Goal: Information Seeking & Learning: Learn about a topic

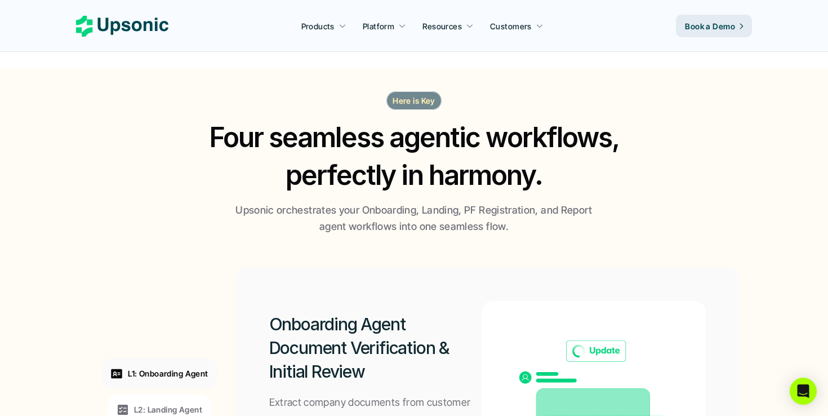
scroll to position [416, 0]
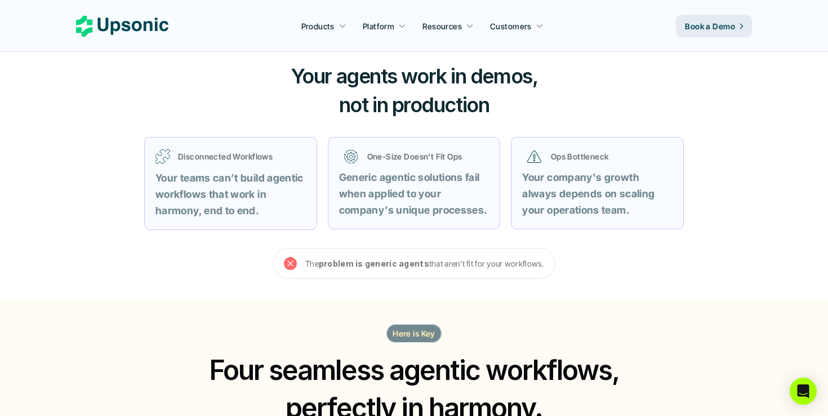
click at [578, 192] on strong "Your company's growth always depends on scaling your operations team." at bounding box center [589, 193] width 135 height 45
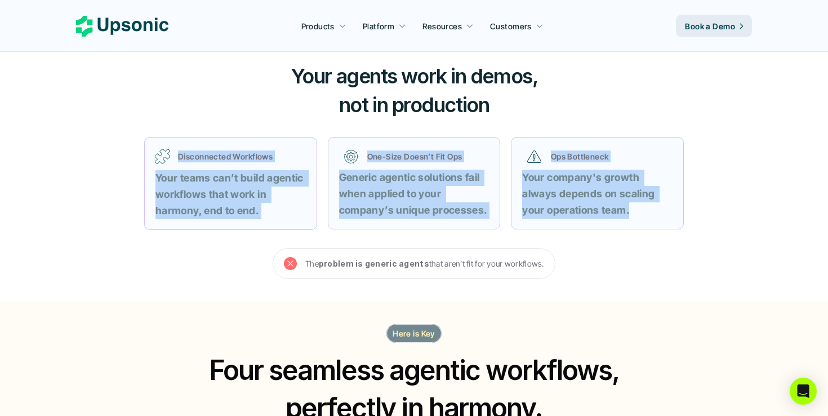
drag, startPoint x: 612, startPoint y: 219, endPoint x: 166, endPoint y: 128, distance: 455.5
click at [166, 128] on div "Disconnected Workflows Your teams can’t build agentic workflows that work in ha…" at bounding box center [414, 183] width 568 height 121
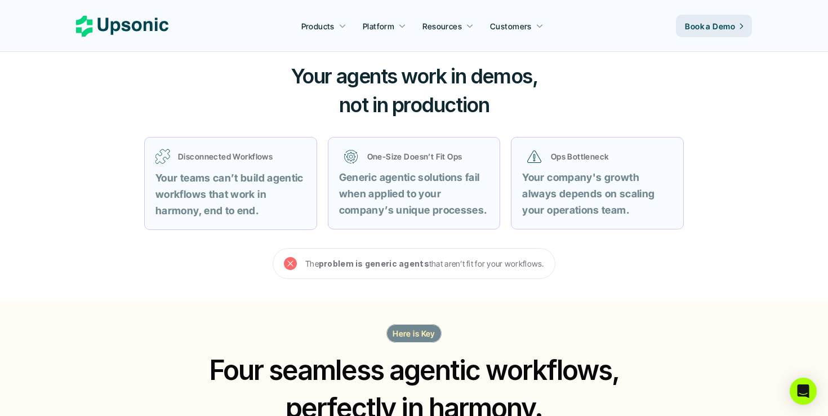
click at [290, 133] on div "Disconnected Workflows Your teams can’t build agentic workflows that work in ha…" at bounding box center [414, 183] width 568 height 121
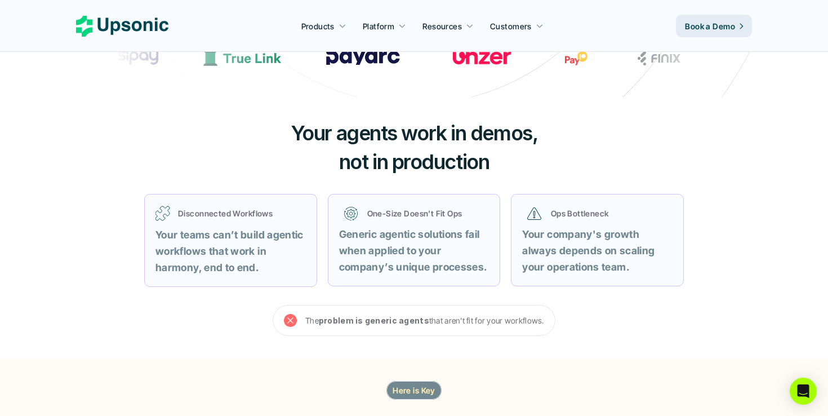
scroll to position [377, 0]
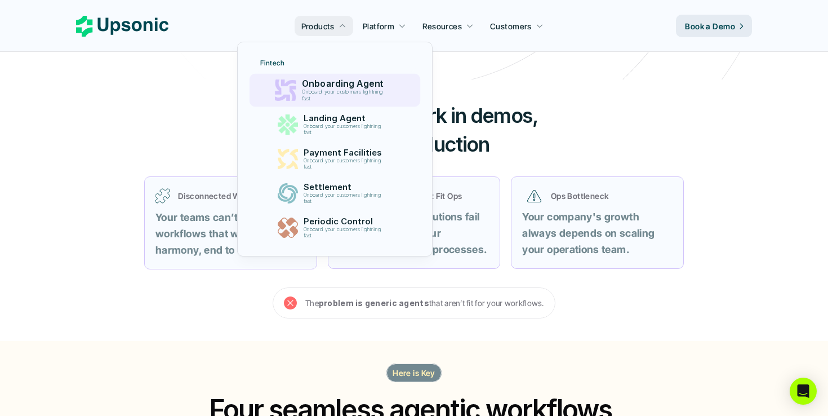
click at [331, 81] on p "Onboarding Agent" at bounding box center [344, 83] width 87 height 11
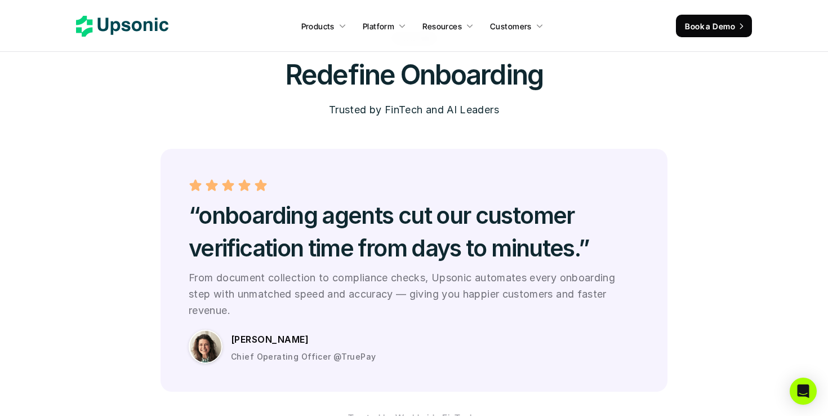
scroll to position [2930, 0]
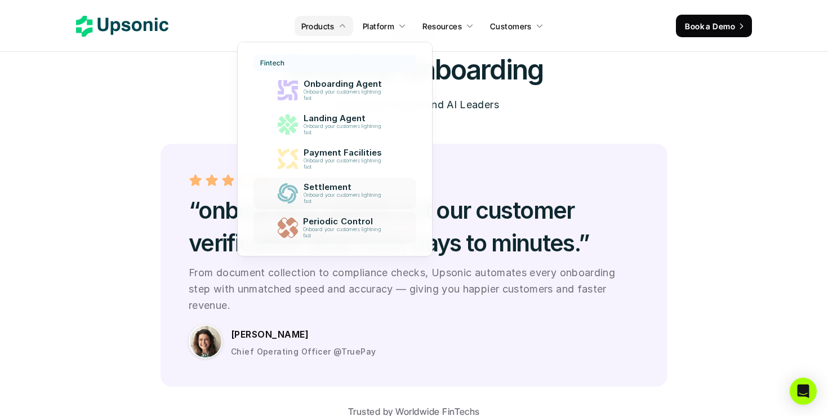
click at [355, 218] on p "Periodic Control" at bounding box center [344, 221] width 83 height 10
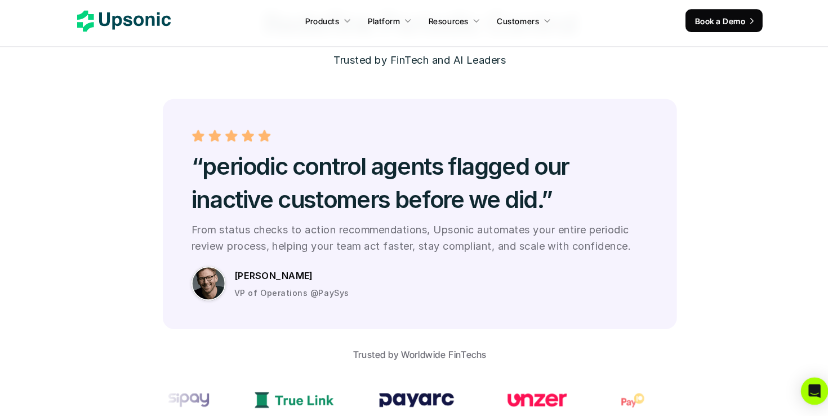
scroll to position [3068, 0]
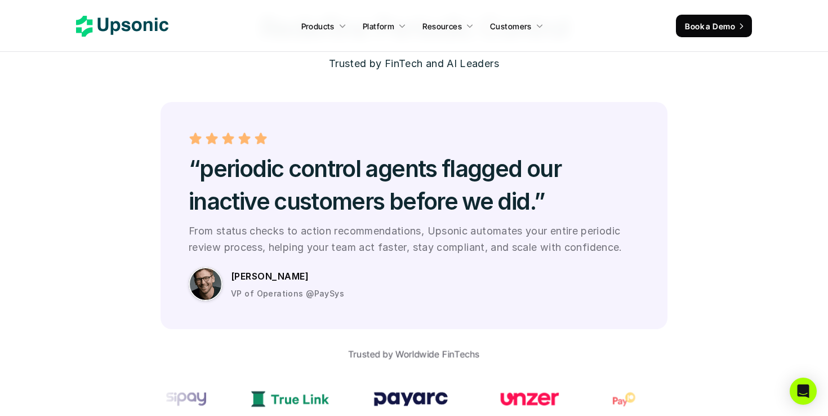
click at [136, 26] on icon at bounding box center [122, 26] width 92 height 21
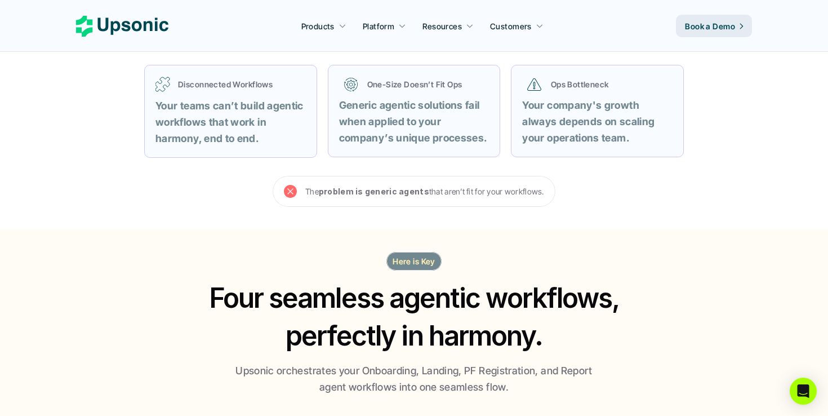
scroll to position [597, 0]
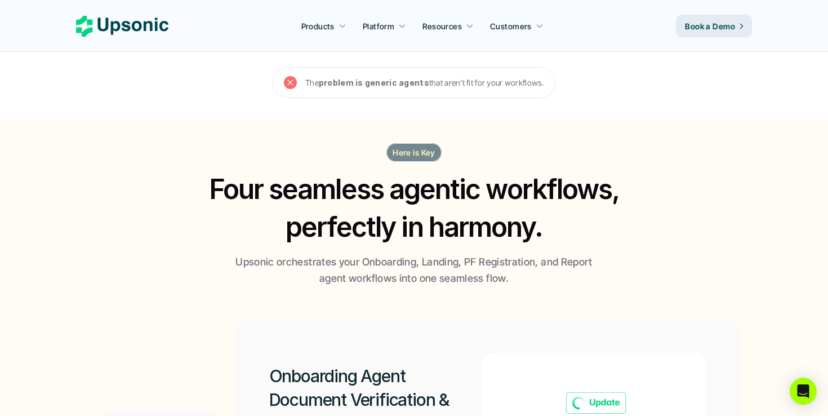
drag, startPoint x: 534, startPoint y: 290, endPoint x: 165, endPoint y: 148, distance: 395.2
click at [165, 148] on section "Here is Key Four seamless agentic workflows, perfectly in harmony. Upsonic orch…" at bounding box center [414, 408] width 828 height 574
click at [206, 217] on h2 "Four seamless agentic workflows, perfectly in harmony." at bounding box center [414, 207] width 433 height 75
